Goal: Entertainment & Leisure: Consume media (video, audio)

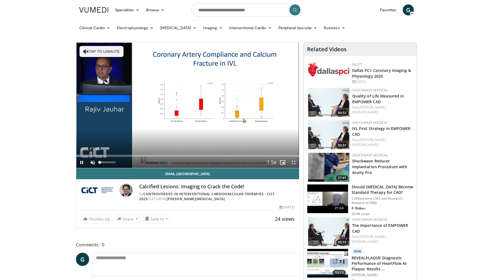
click at [92, 163] on span "Video Player" at bounding box center [92, 162] width 11 height 11
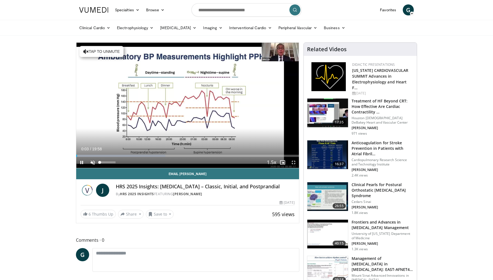
click at [92, 162] on span "Video Player" at bounding box center [92, 162] width 11 height 11
